Goal: Information Seeking & Learning: Check status

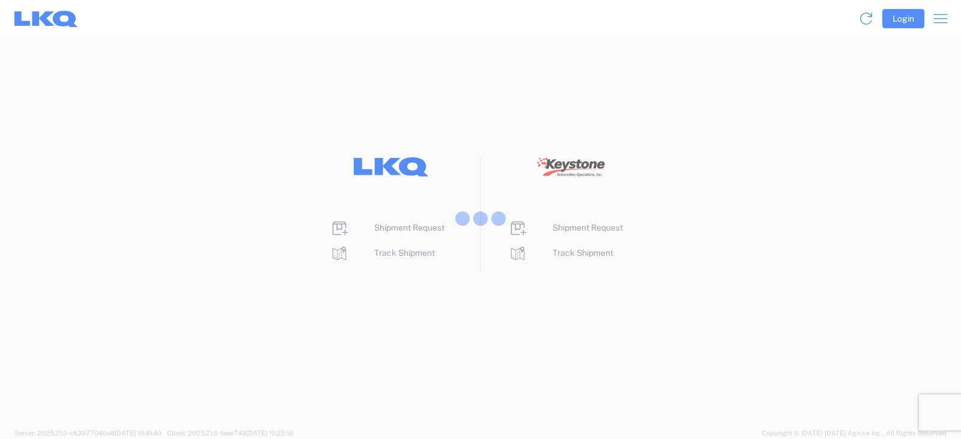
click at [412, 259] on div at bounding box center [480, 219] width 961 height 439
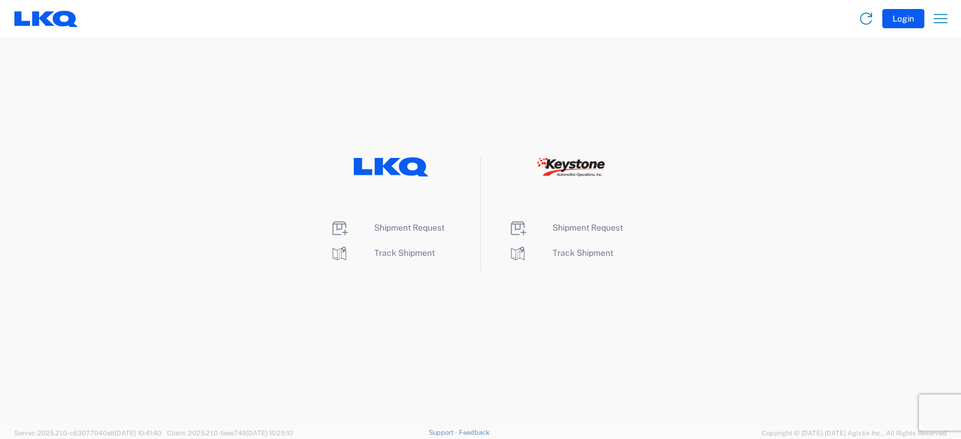
click at [402, 258] on li "Track Shipment" at bounding box center [391, 253] width 123 height 19
click at [405, 255] on span "Track Shipment" at bounding box center [404, 253] width 61 height 10
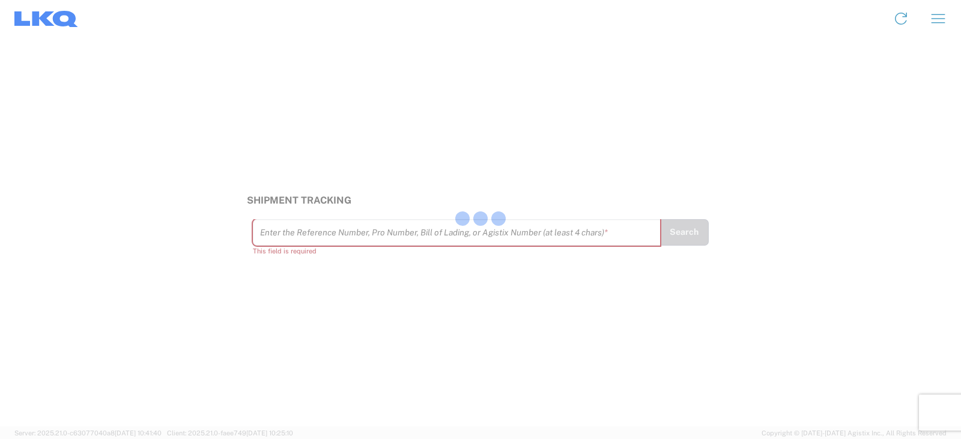
click at [377, 239] on div at bounding box center [480, 219] width 961 height 439
click at [359, 237] on div at bounding box center [480, 219] width 961 height 439
click at [313, 233] on input "text" at bounding box center [456, 232] width 393 height 21
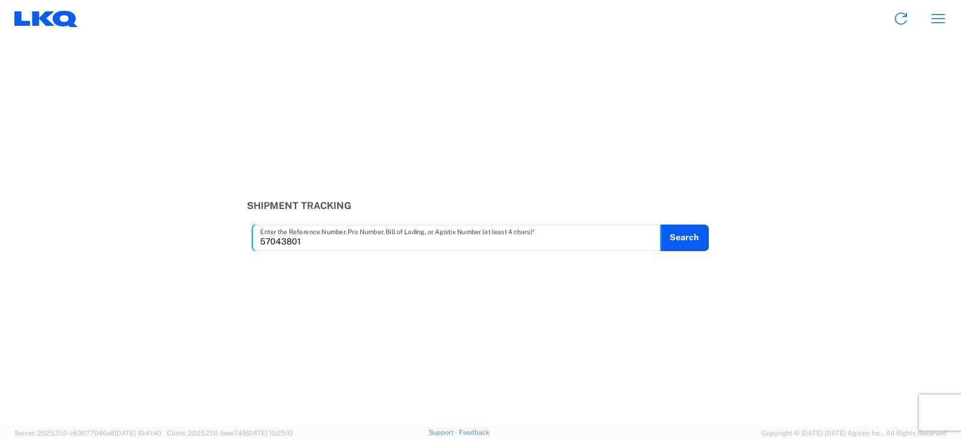
type input "57043801"
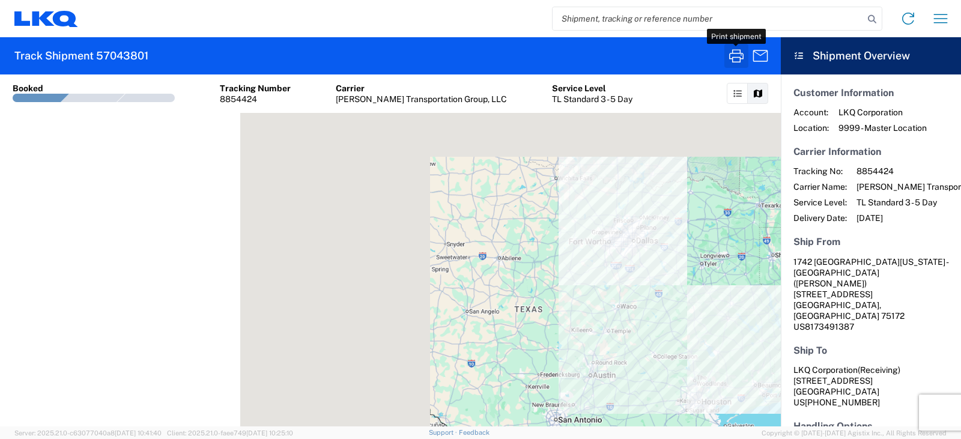
click at [733, 56] on icon "button" at bounding box center [735, 55] width 19 height 19
